Goal: Information Seeking & Learning: Compare options

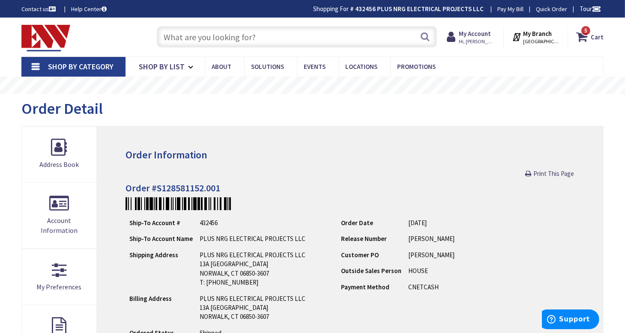
click at [281, 34] on input "text" at bounding box center [297, 36] width 281 height 21
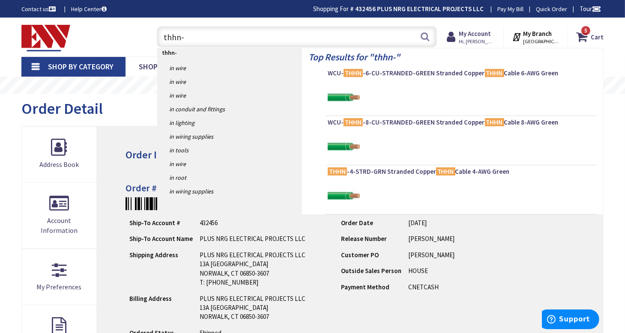
type input "thhn-6"
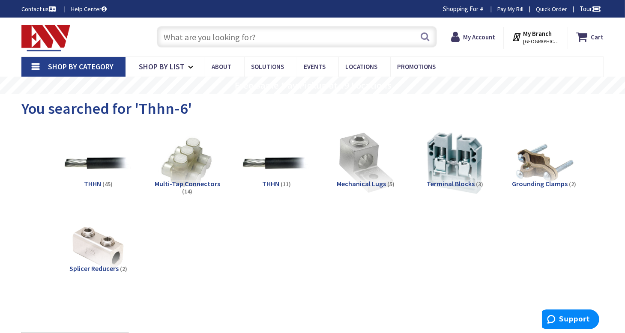
type input "[GEOGRAPHIC_DATA], [GEOGRAPHIC_DATA]"
click at [237, 37] on input "text" at bounding box center [297, 36] width 281 height 21
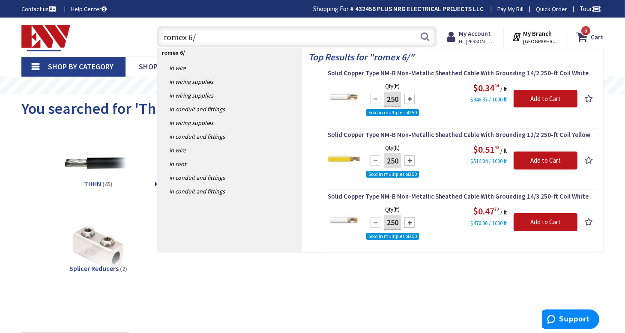
type input "romex 6/3"
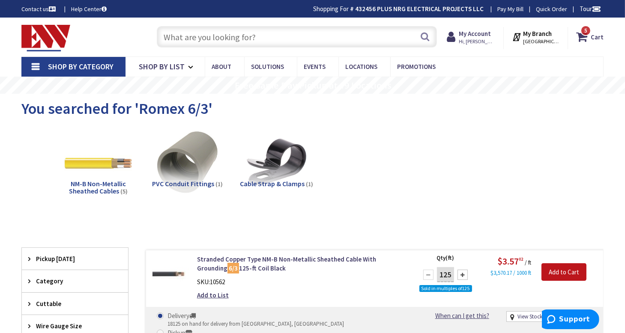
click at [155, 110] on span "You searched for 'Romex 6/3'" at bounding box center [116, 108] width 191 height 19
drag, startPoint x: 155, startPoint y: 110, endPoint x: 197, endPoint y: 111, distance: 42.0
click at [199, 110] on span "You searched for 'Romex 6/3'" at bounding box center [116, 108] width 191 height 19
copy span "Romex 6/3"
click at [194, 41] on input "text" at bounding box center [297, 36] width 281 height 21
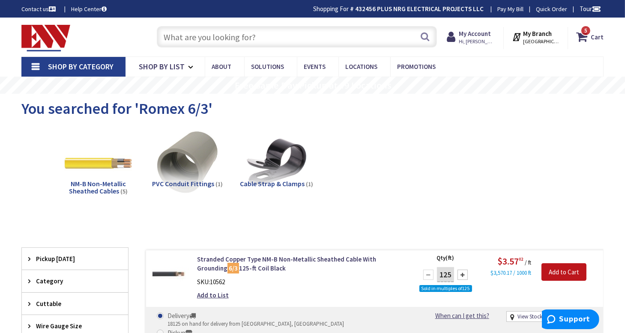
paste input "Romex 6/3"
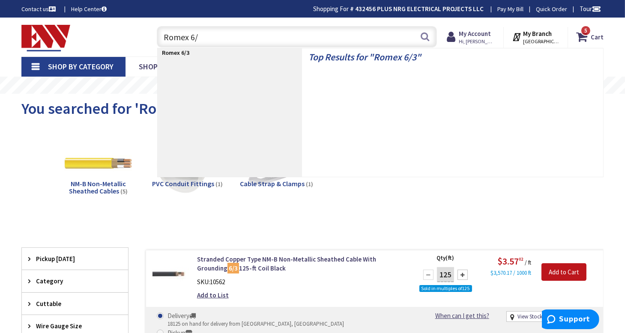
type input "Romex 6/2"
